Goal: Browse casually

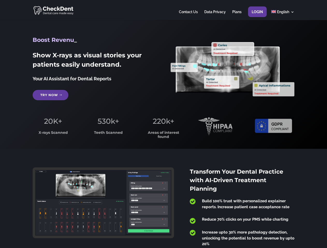
click at [163, 124] on span "220k+" at bounding box center [163, 121] width 21 height 9
click at [163, 10] on div at bounding box center [163, 10] width 261 height 20
click at [163, 124] on span "220k+" at bounding box center [163, 121] width 21 height 9
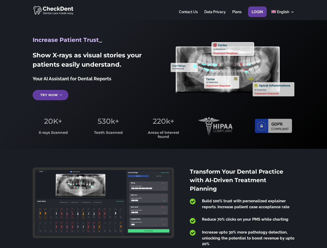
click at [163, 10] on div at bounding box center [163, 10] width 261 height 20
